Goal: Navigation & Orientation: Find specific page/section

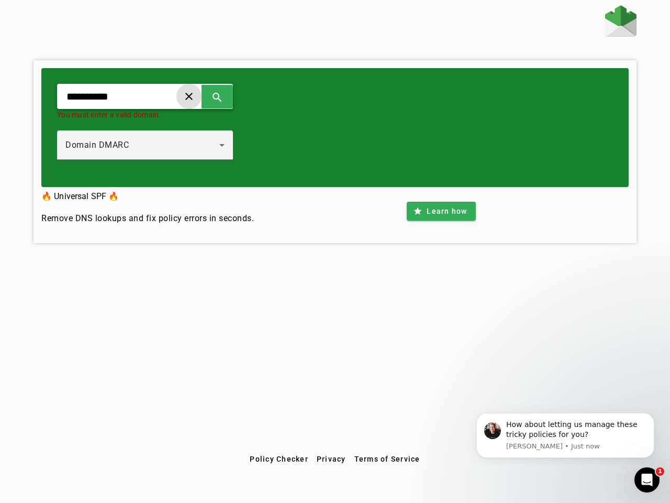
click at [202, 96] on span at bounding box center [188, 96] width 25 height 25
click at [230, 96] on span at bounding box center [217, 96] width 25 height 25
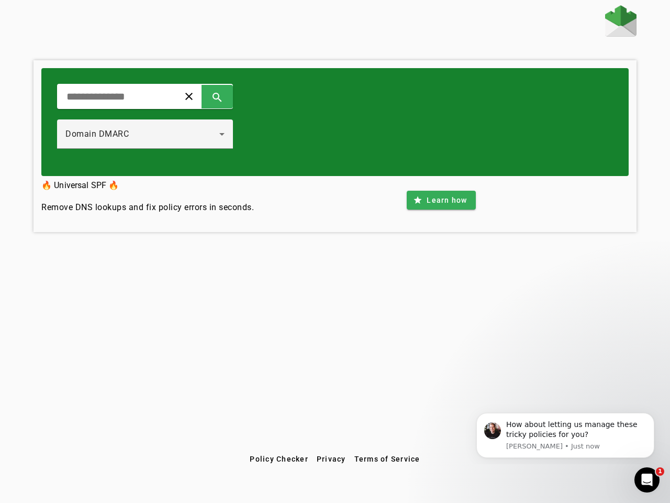
click at [156, 145] on div "Domain DMARC" at bounding box center [144, 133] width 159 height 29
click at [441, 211] on span at bounding box center [441, 199] width 69 height 25
click at [279, 459] on span "Policy Checker" at bounding box center [279, 459] width 59 height 8
click at [332, 459] on span "Privacy" at bounding box center [331, 459] width 29 height 8
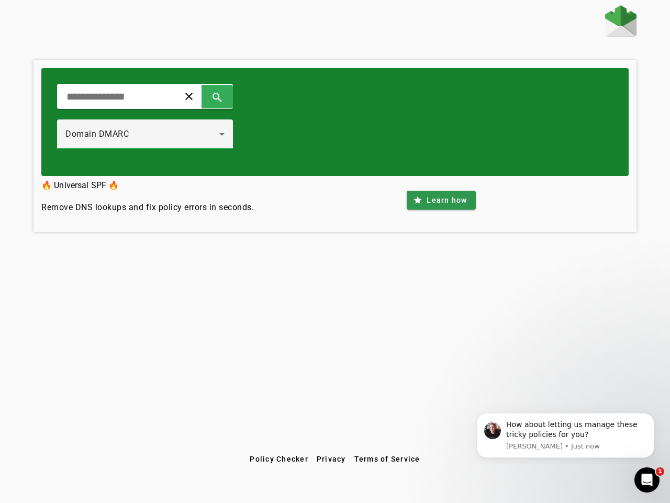
click at [387, 459] on span "Terms of Service" at bounding box center [388, 459] width 66 height 8
click at [566, 435] on div "How about letting us manage these tricky policies for you?" at bounding box center [576, 429] width 140 height 20
click at [657, 415] on div "clear search Domain DMARC 🔥 Universal SPF 🔥 Remove DNS lookups and fix policy e…" at bounding box center [335, 227] width 670 height 444
